Goal: Task Accomplishment & Management: Manage account settings

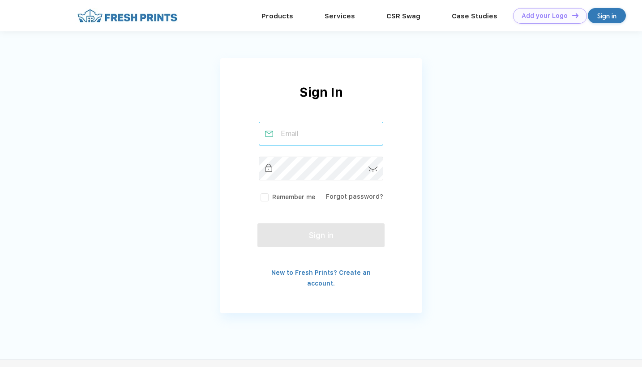
type input "[EMAIL_ADDRESS][DOMAIN_NAME]"
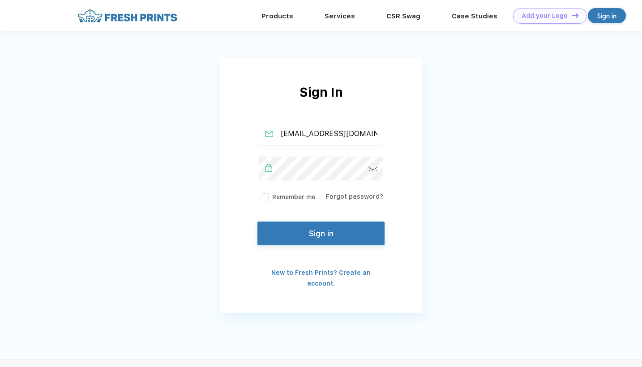
click at [272, 237] on button "Sign in" at bounding box center [320, 234] width 127 height 24
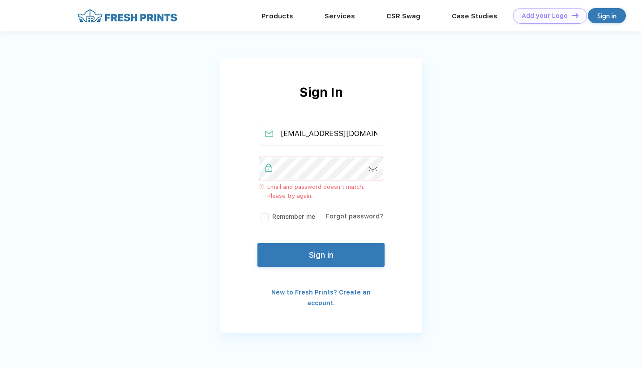
click at [267, 217] on label "Remember me" at bounding box center [287, 216] width 56 height 9
click at [0, 0] on input "Remember me" at bounding box center [0, 0] width 0 height 0
click at [318, 258] on button "Sign in" at bounding box center [320, 253] width 127 height 24
click at [119, 18] on img at bounding box center [127, 16] width 105 height 16
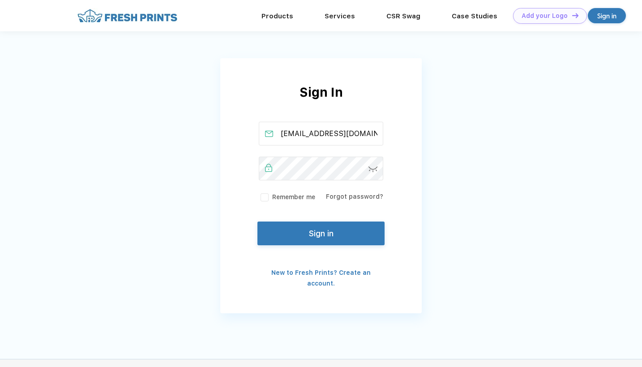
click at [316, 242] on button "Sign in" at bounding box center [320, 234] width 127 height 24
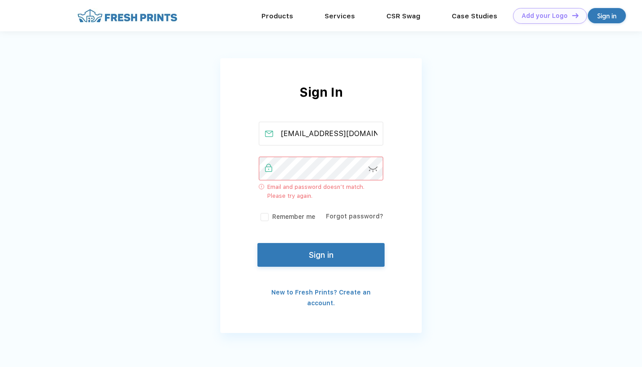
click at [610, 18] on div "Sign in" at bounding box center [606, 16] width 19 height 10
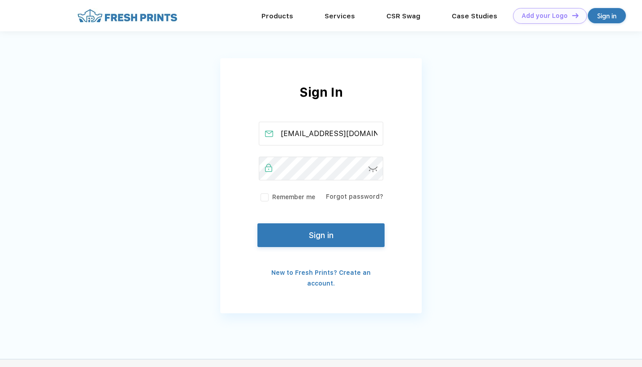
click at [374, 171] on img at bounding box center [372, 170] width 9 height 6
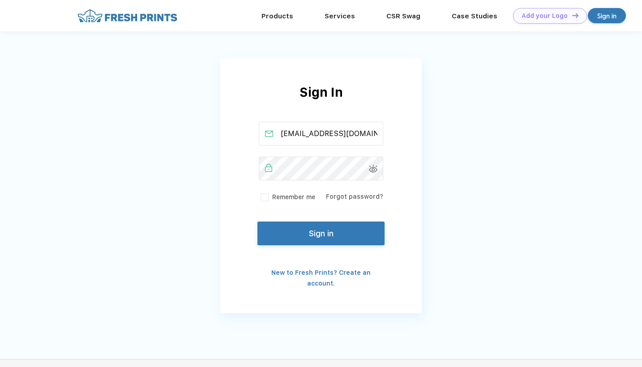
click at [328, 225] on button "Sign in" at bounding box center [320, 234] width 127 height 24
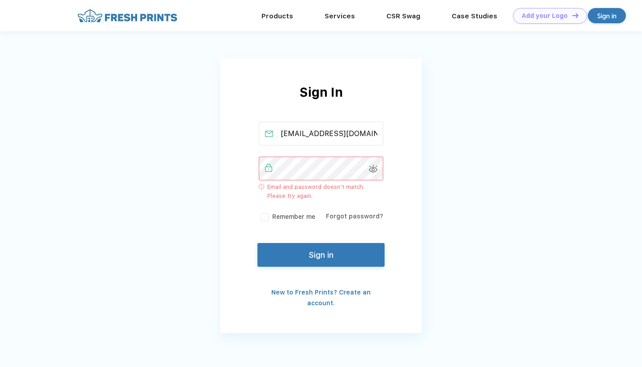
click at [162, 17] on img at bounding box center [127, 16] width 105 height 16
click at [329, 134] on input "[EMAIL_ADDRESS][DOMAIN_NAME]" at bounding box center [321, 134] width 125 height 24
click at [304, 134] on input "[EMAIL_ADDRESS][DOMAIN_NAME]" at bounding box center [321, 134] width 125 height 24
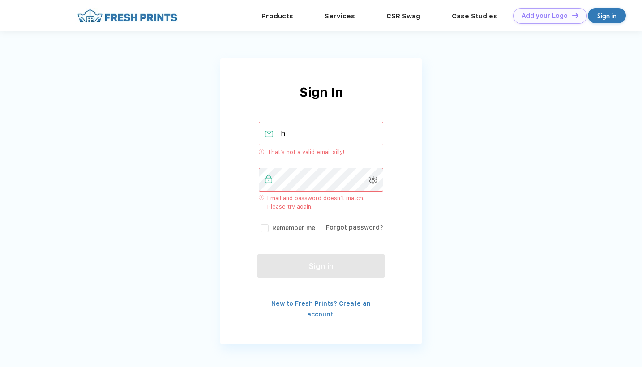
type input "he"
type input "[EMAIL_ADDRESS][DOMAIN_NAME]"
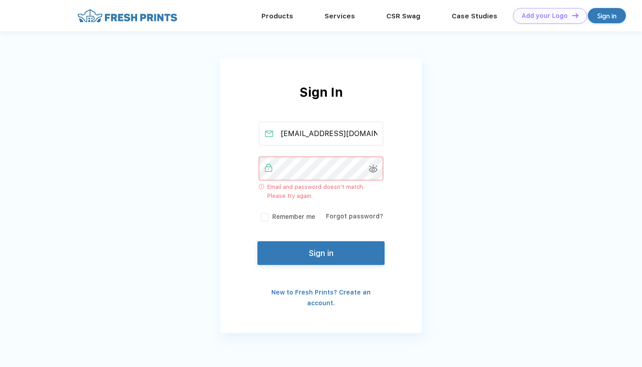
click at [315, 256] on button "Sign in" at bounding box center [320, 253] width 127 height 24
